Goal: Find specific page/section: Find specific page/section

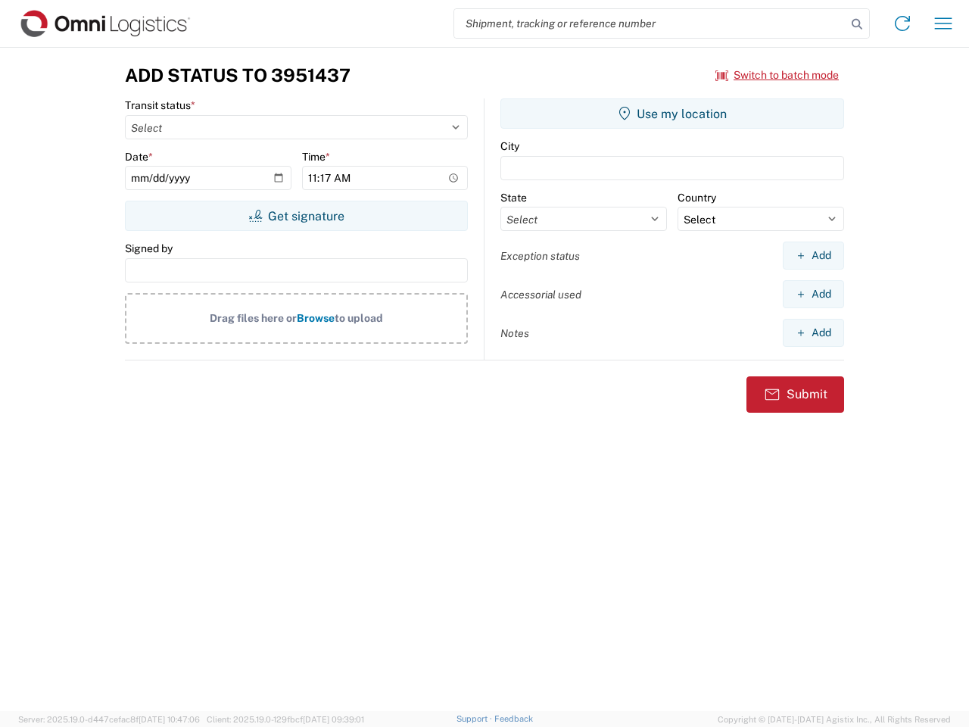
click at [650, 23] on input "search" at bounding box center [650, 23] width 392 height 29
click at [857, 24] on icon at bounding box center [856, 24] width 21 height 21
click at [902, 23] on icon at bounding box center [902, 23] width 24 height 24
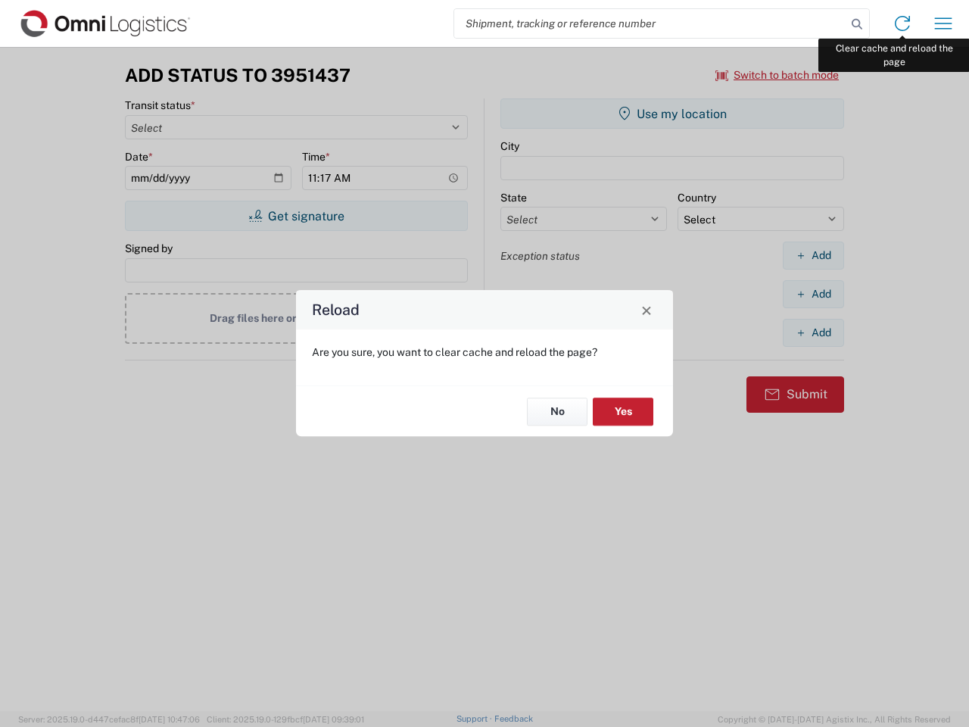
click at [943, 23] on div "Reload Are you sure, you want to clear cache and reload the page? No Yes" at bounding box center [484, 363] width 969 height 727
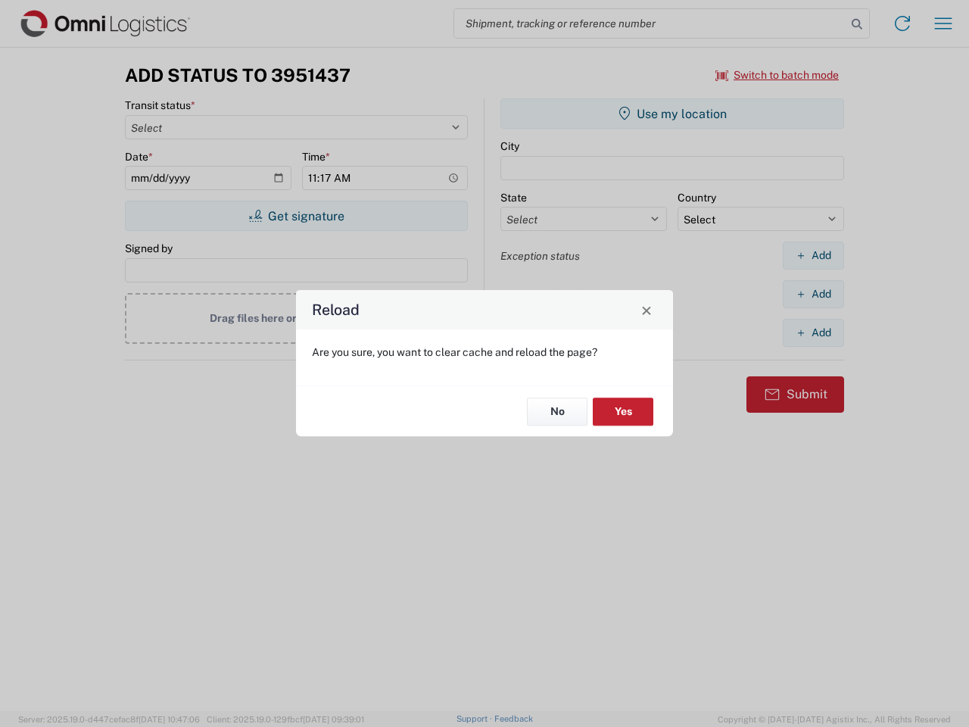
click at [778, 75] on div "Reload Are you sure, you want to clear cache and reload the page? No Yes" at bounding box center [484, 363] width 969 height 727
click at [296, 216] on div "Reload Are you sure, you want to clear cache and reload the page? No Yes" at bounding box center [484, 363] width 969 height 727
click at [672, 114] on div "Reload Are you sure, you want to clear cache and reload the page? No Yes" at bounding box center [484, 363] width 969 height 727
click at [813, 255] on div "Reload Are you sure, you want to clear cache and reload the page? No Yes" at bounding box center [484, 363] width 969 height 727
click at [813, 294] on div "Reload Are you sure, you want to clear cache and reload the page? No Yes" at bounding box center [484, 363] width 969 height 727
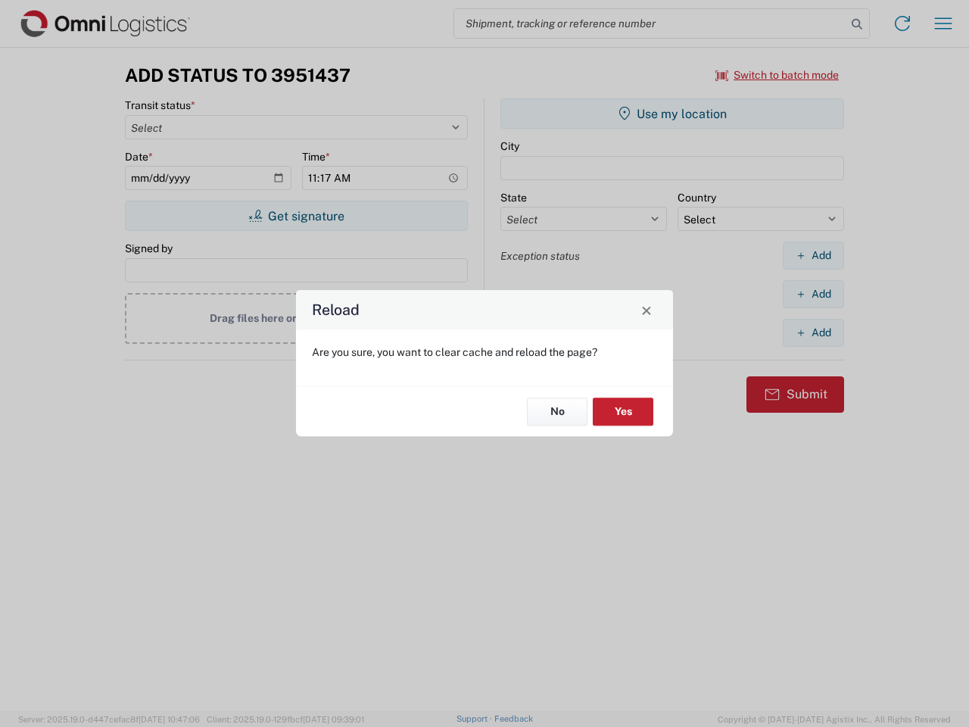
click at [813, 332] on div "Reload Are you sure, you want to clear cache and reload the page? No Yes" at bounding box center [484, 363] width 969 height 727
